Goal: Information Seeking & Learning: Learn about a topic

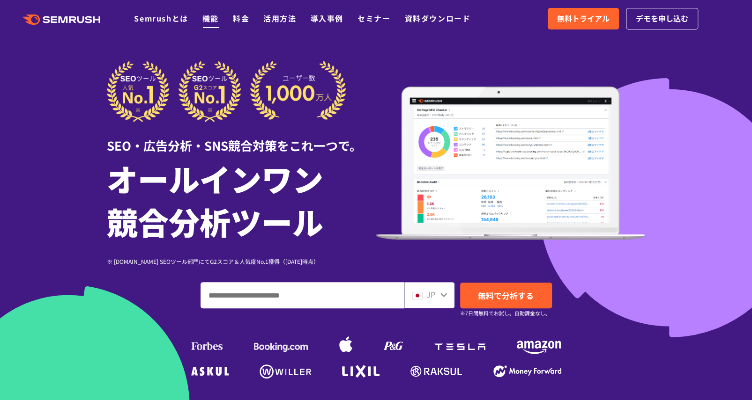
click at [211, 20] on link "機能" at bounding box center [210, 18] width 16 height 11
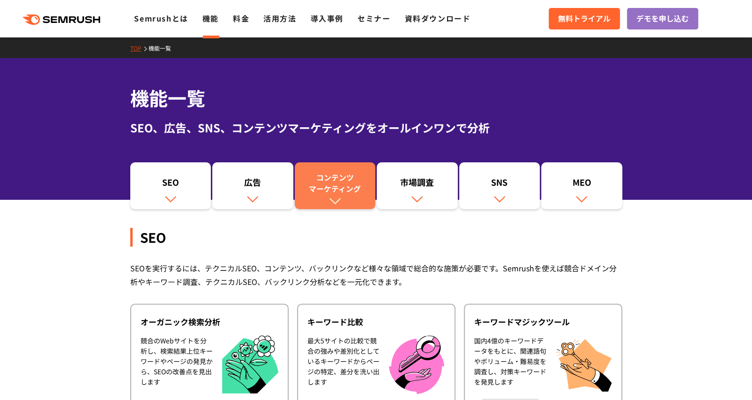
click at [338, 193] on div "コンテンツ マーケティング" at bounding box center [335, 183] width 72 height 22
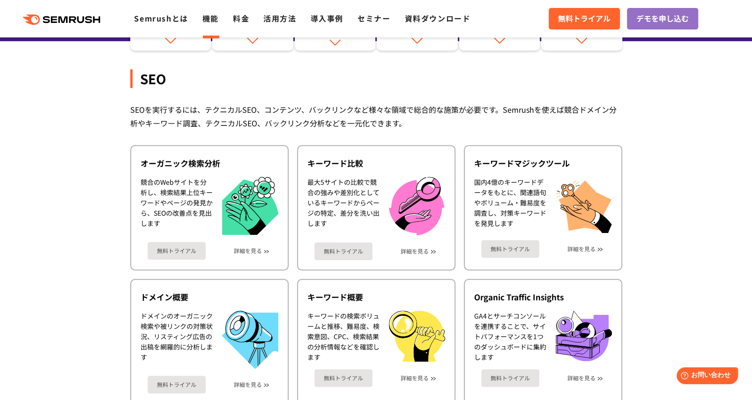
scroll to position [92, 0]
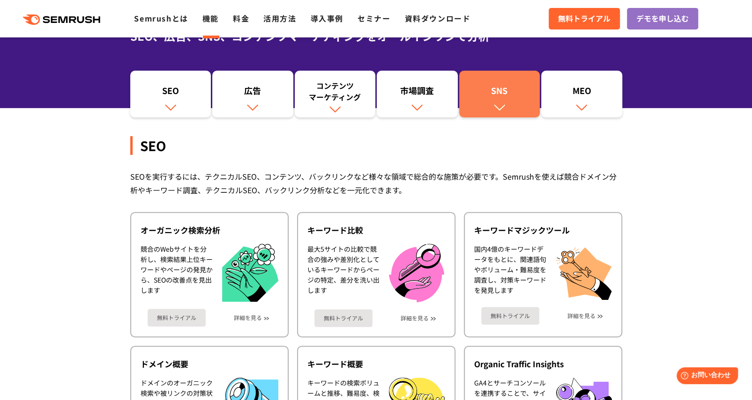
click at [496, 102] on img at bounding box center [499, 107] width 12 height 12
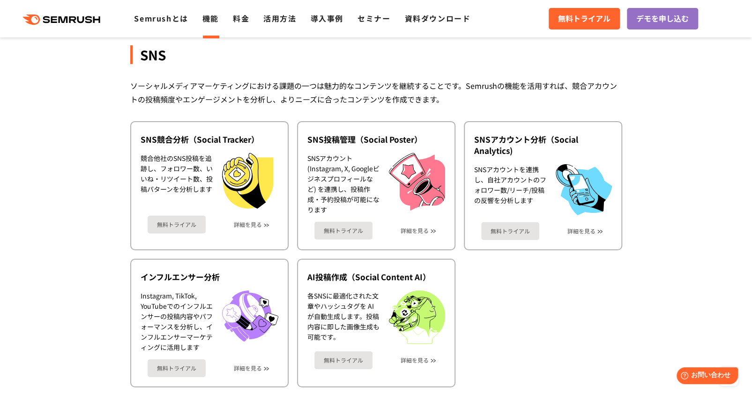
scroll to position [1961, 0]
